Goal: Navigation & Orientation: Find specific page/section

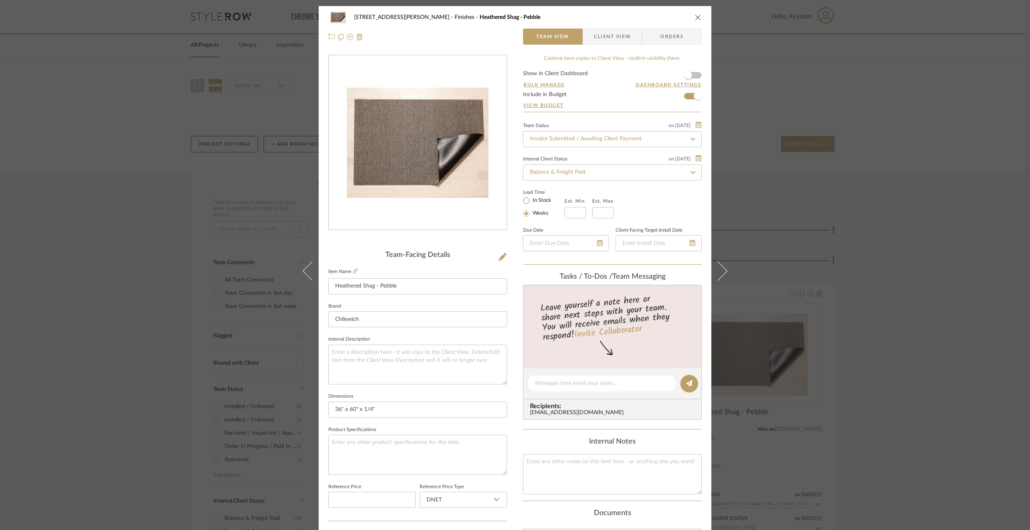
click at [896, 374] on div "[STREET_ADDRESS][PERSON_NAME] Finishes Heathered Shag - Pebble Team View Client…" at bounding box center [515, 265] width 1030 height 530
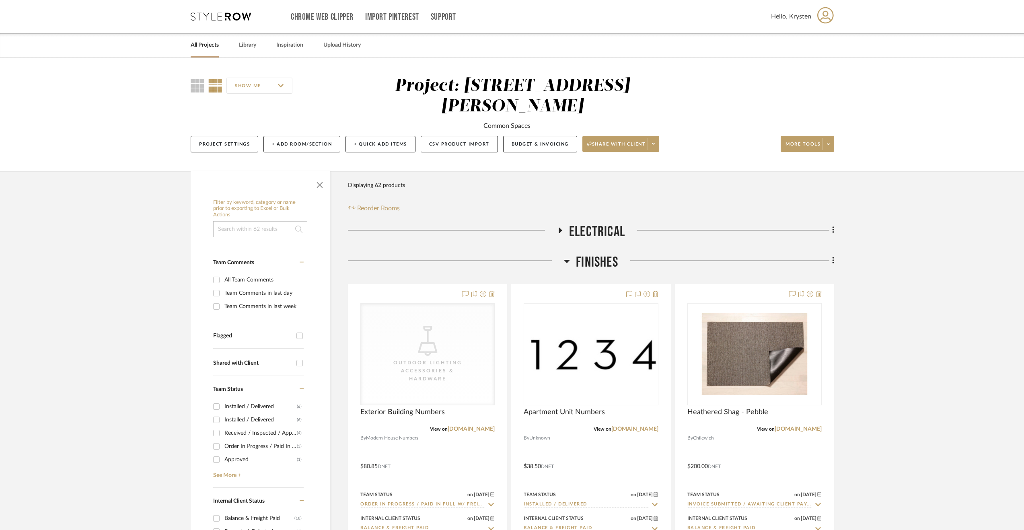
click at [204, 47] on link "All Projects" at bounding box center [205, 45] width 28 height 11
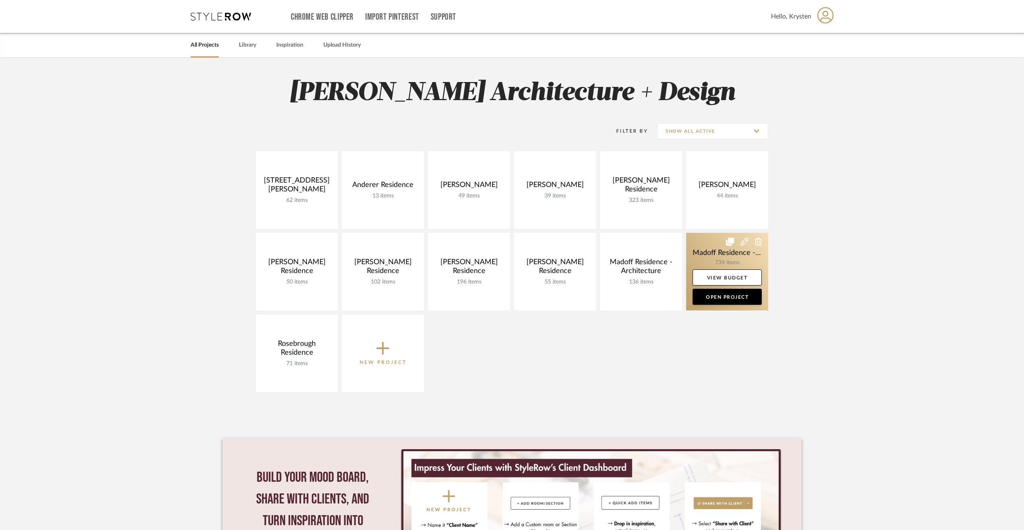
click at [707, 246] on link at bounding box center [727, 272] width 82 height 78
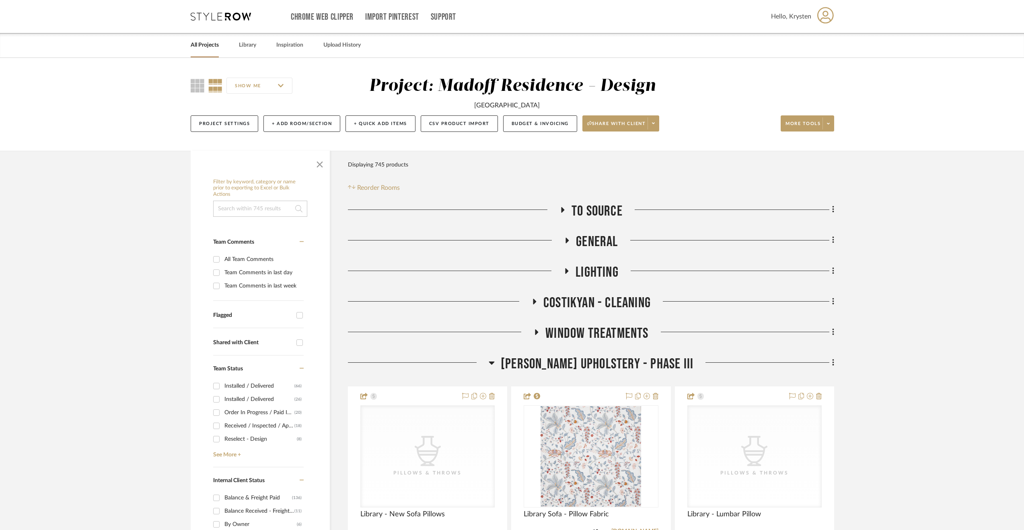
click at [578, 360] on span "[PERSON_NAME] Upholstery - Phase III" at bounding box center [597, 364] width 193 height 17
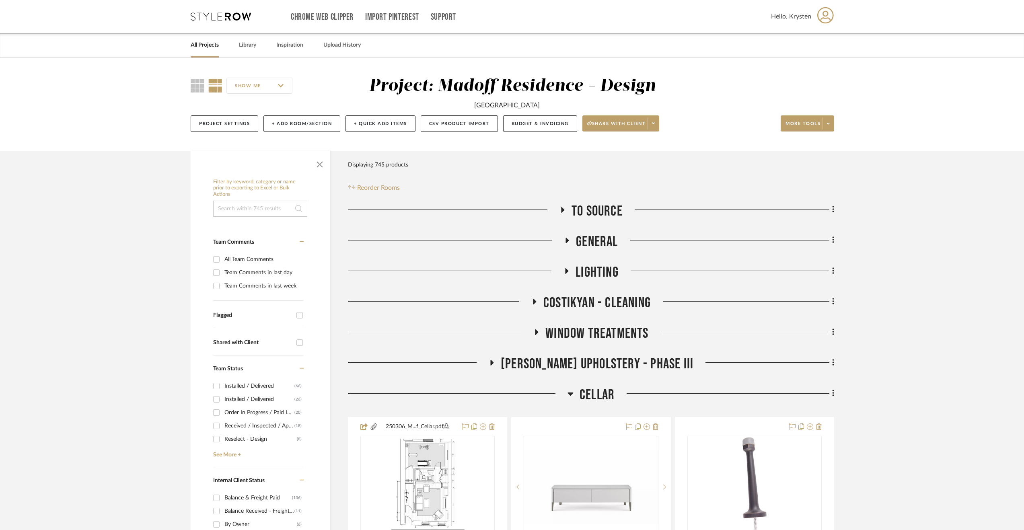
click at [580, 392] on span "Cellar" at bounding box center [597, 395] width 35 height 17
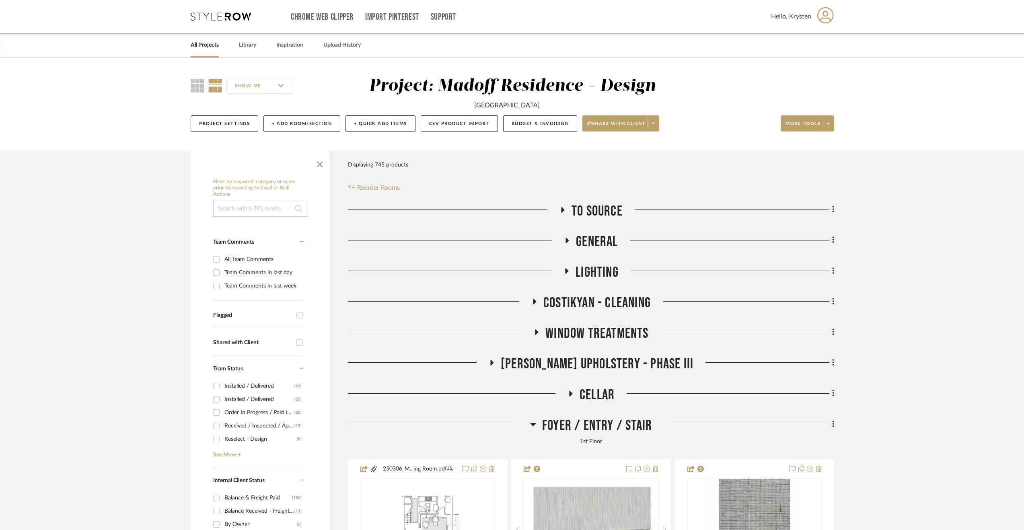
click at [588, 419] on span "Foyer / Entry / Stair" at bounding box center [597, 425] width 110 height 17
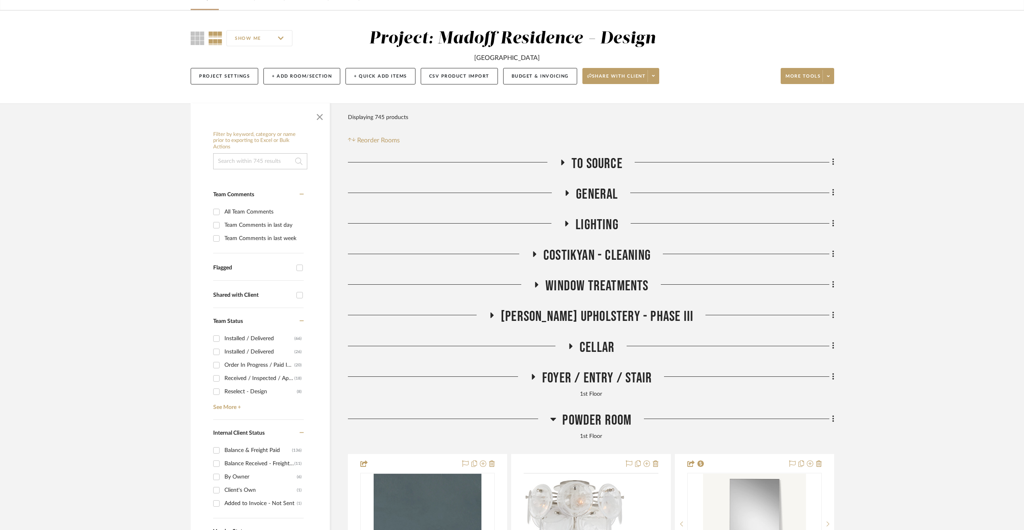
scroll to position [121, 0]
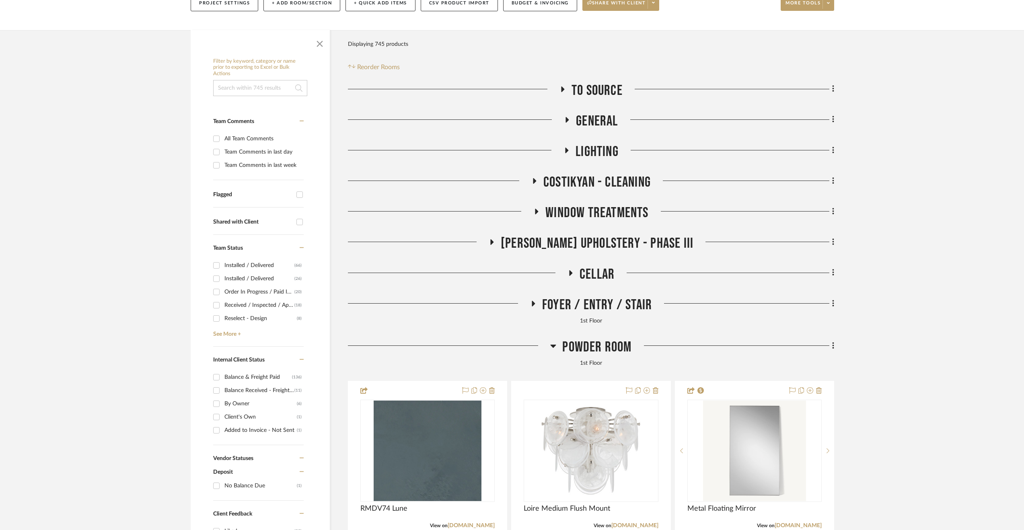
click at [623, 351] on span "Powder Room" at bounding box center [596, 347] width 69 height 17
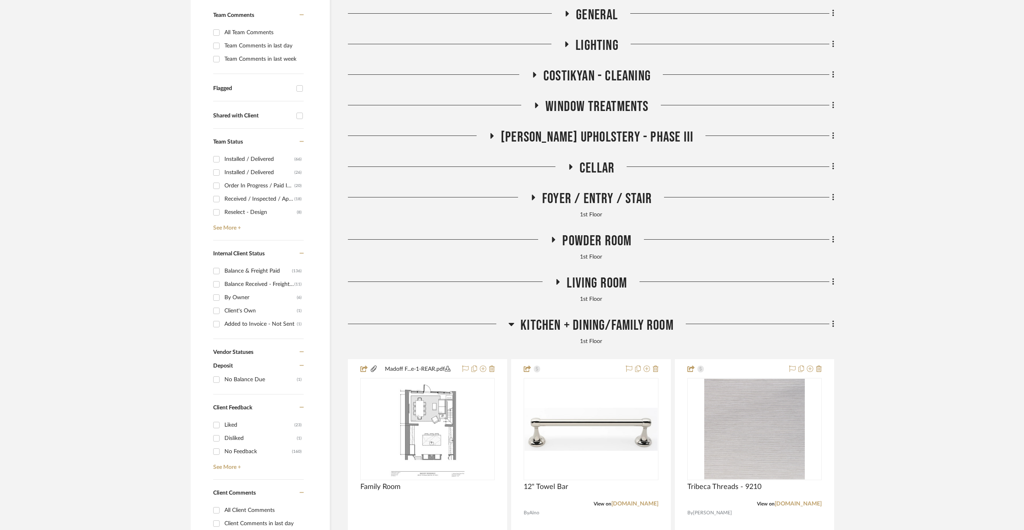
scroll to position [282, 0]
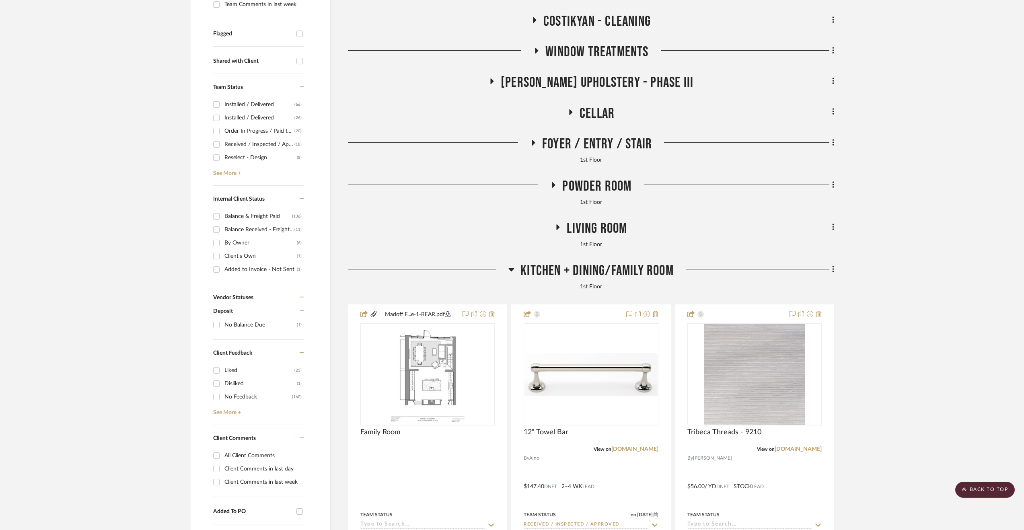
click at [608, 273] on span "Kitchen + Dining/Family Room" at bounding box center [596, 270] width 153 height 17
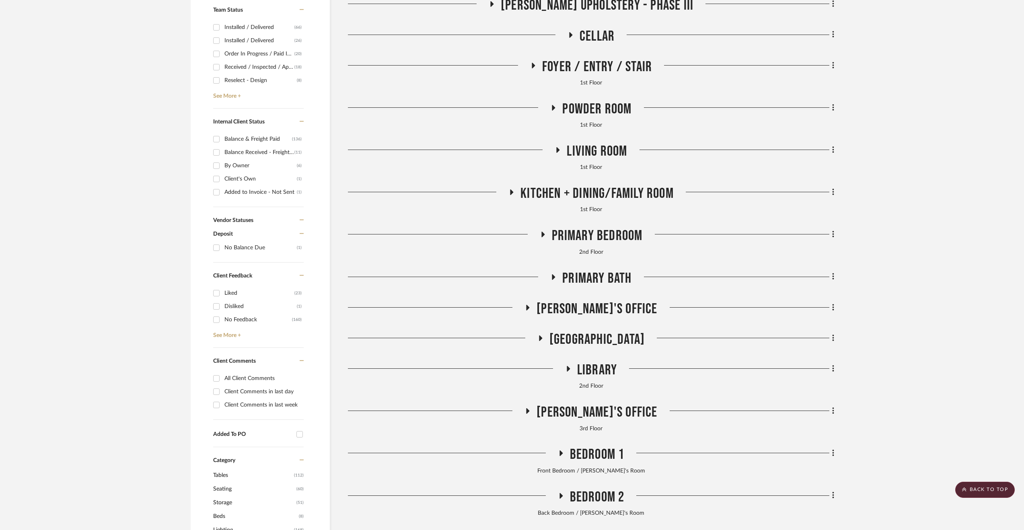
scroll to position [322, 0]
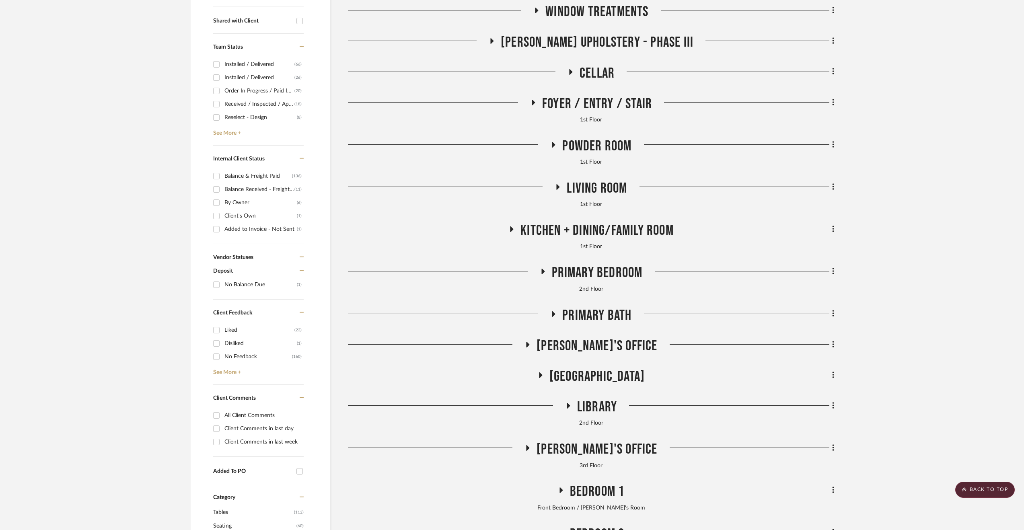
click at [616, 187] on span "Living Room" at bounding box center [597, 188] width 60 height 17
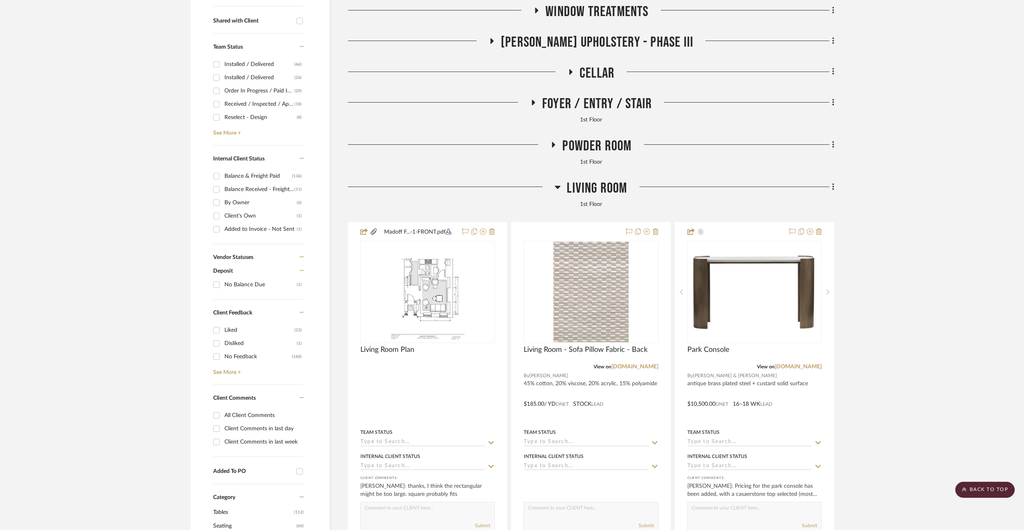
scroll to position [402, 0]
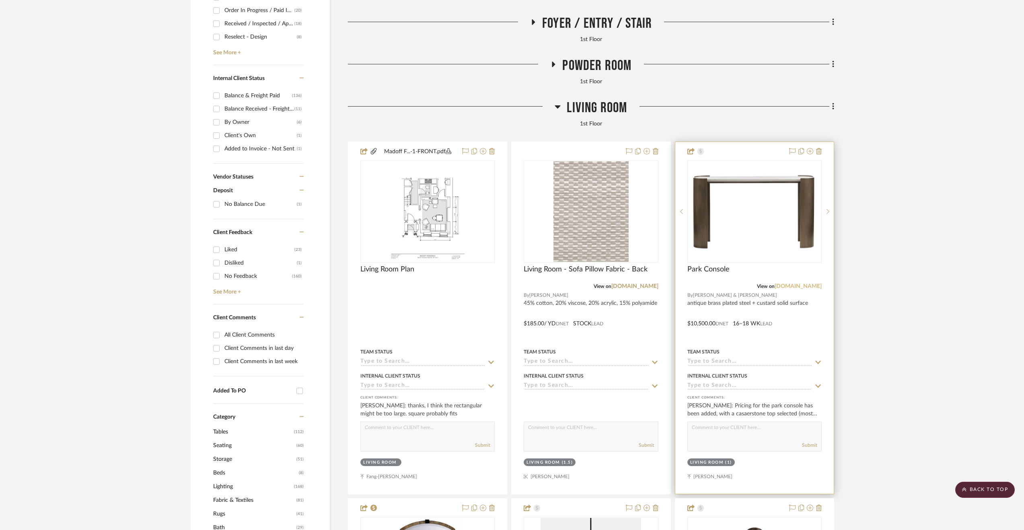
click at [784, 287] on link "[DOMAIN_NAME]" at bounding box center [798, 287] width 47 height 6
